Goal: Task Accomplishment & Management: Manage account settings

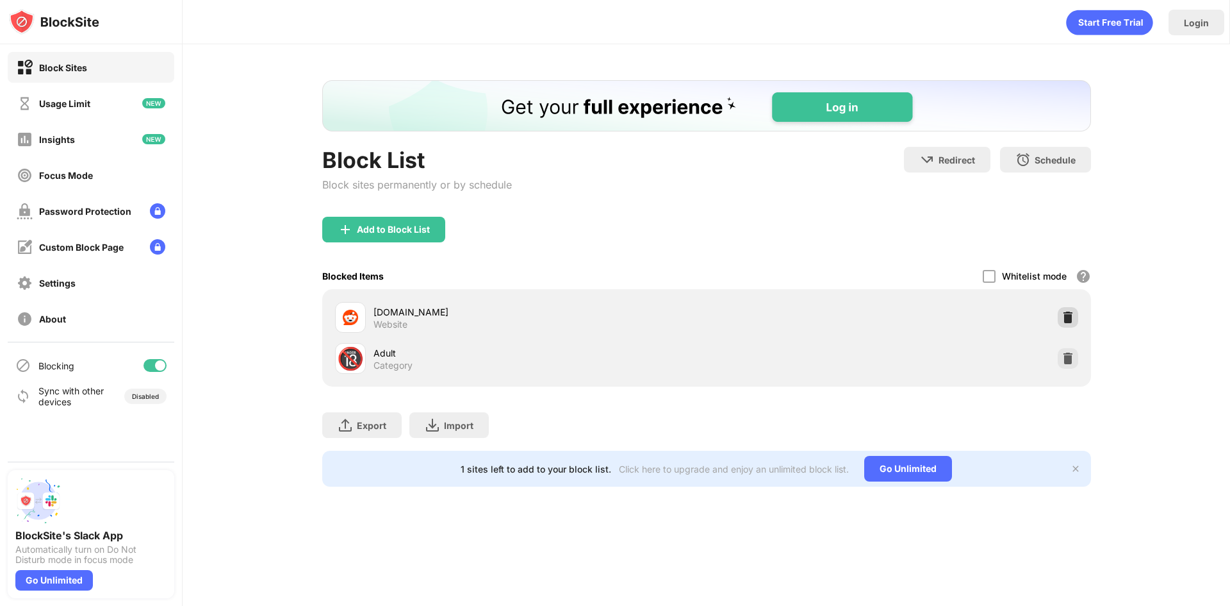
click at [1059, 320] on div at bounding box center [1068, 317] width 21 height 21
